Goal: Task Accomplishment & Management: Use online tool/utility

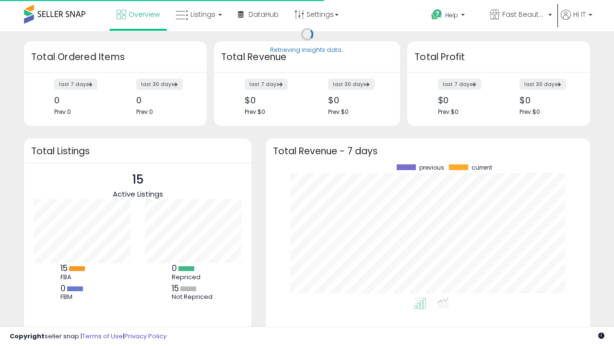
scroll to position [133, 305]
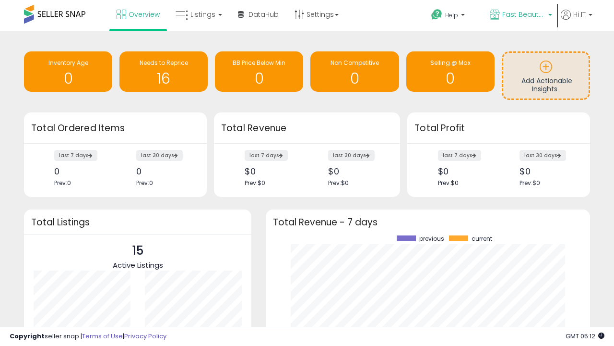
click at [520, 15] on span "Fast Beauty ([GEOGRAPHIC_DATA])" at bounding box center [523, 15] width 43 height 10
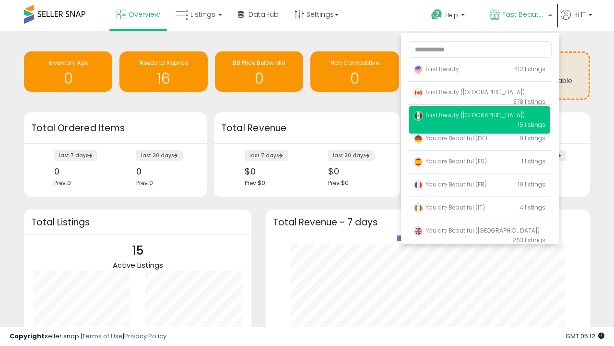
click at [479, 117] on span "Fast Beauty ([GEOGRAPHIC_DATA])" at bounding box center [469, 115] width 111 height 8
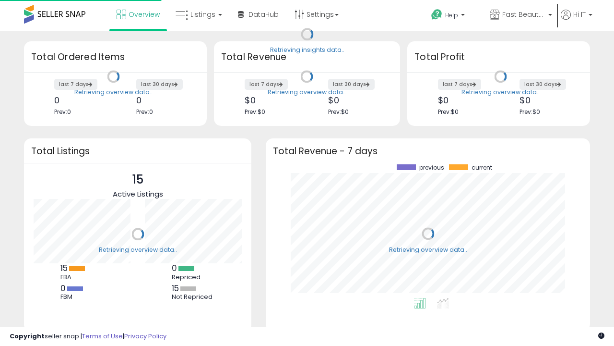
scroll to position [133, 305]
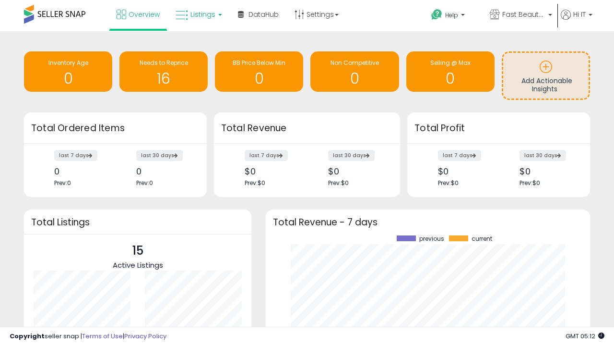
click at [198, 14] on span "Listings" at bounding box center [203, 15] width 25 height 10
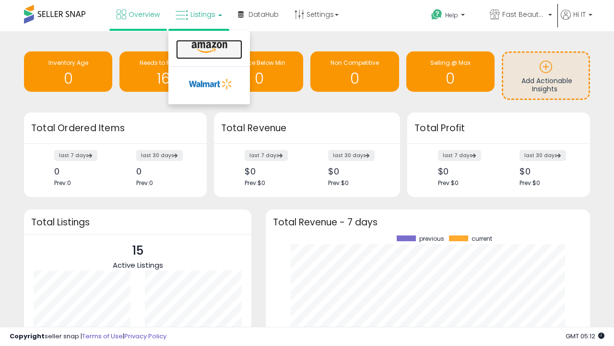
click at [208, 48] on icon at bounding box center [210, 47] width 42 height 12
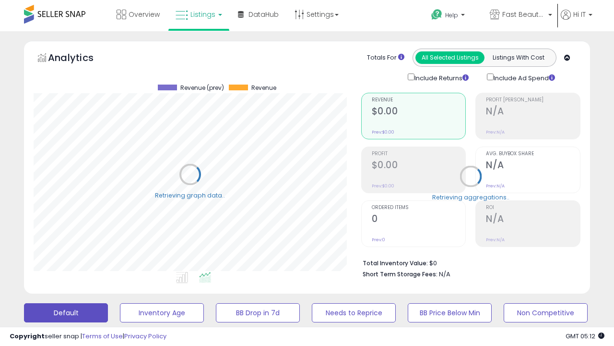
scroll to position [197, 327]
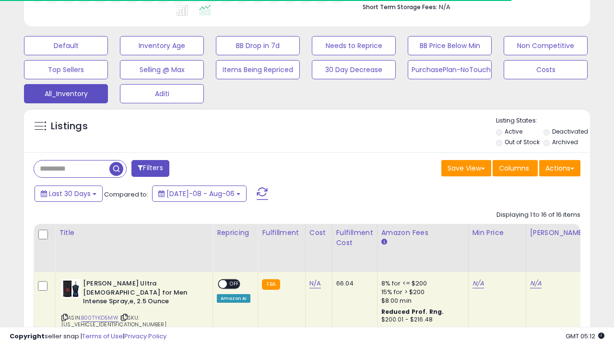
scroll to position [451, 0]
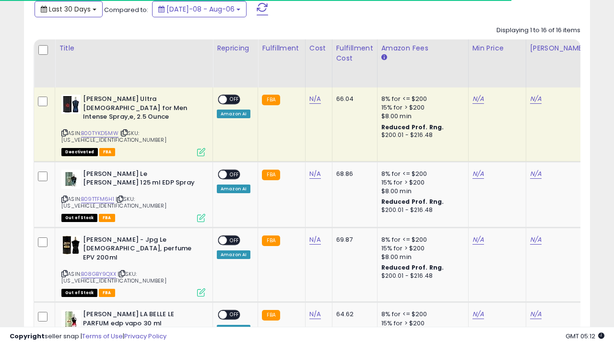
click at [61, 8] on span "Last 30 Days" at bounding box center [70, 9] width 42 height 10
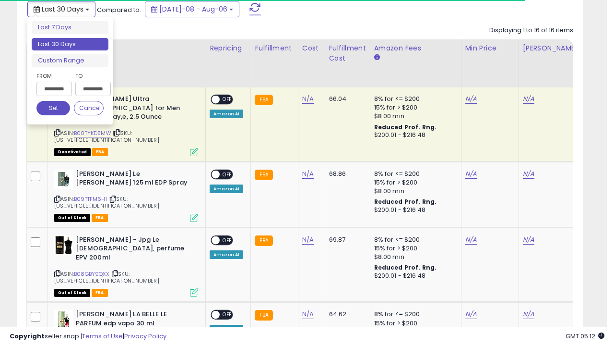
scroll to position [197, 327]
click at [70, 44] on li "Last 30 Days" at bounding box center [70, 44] width 77 height 13
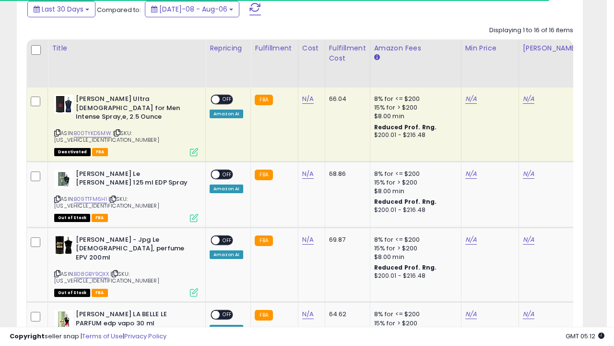
scroll to position [261, 0]
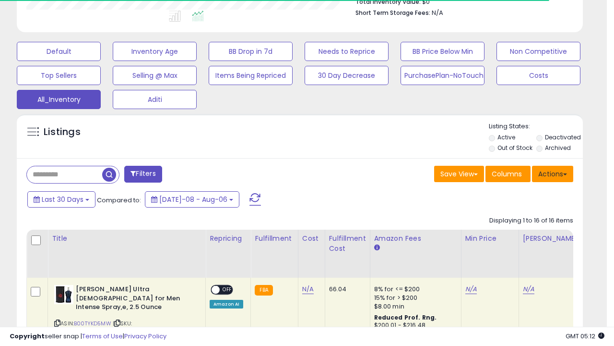
click at [553, 173] on button "Actions" at bounding box center [552, 174] width 41 height 16
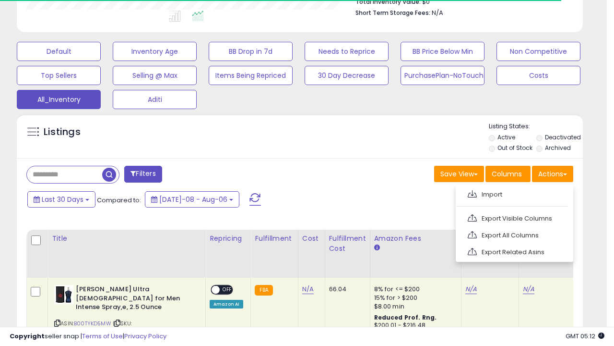
click at [513, 234] on link "Export All Columns" at bounding box center [513, 234] width 105 height 15
